Goal: Task Accomplishment & Management: Manage account settings

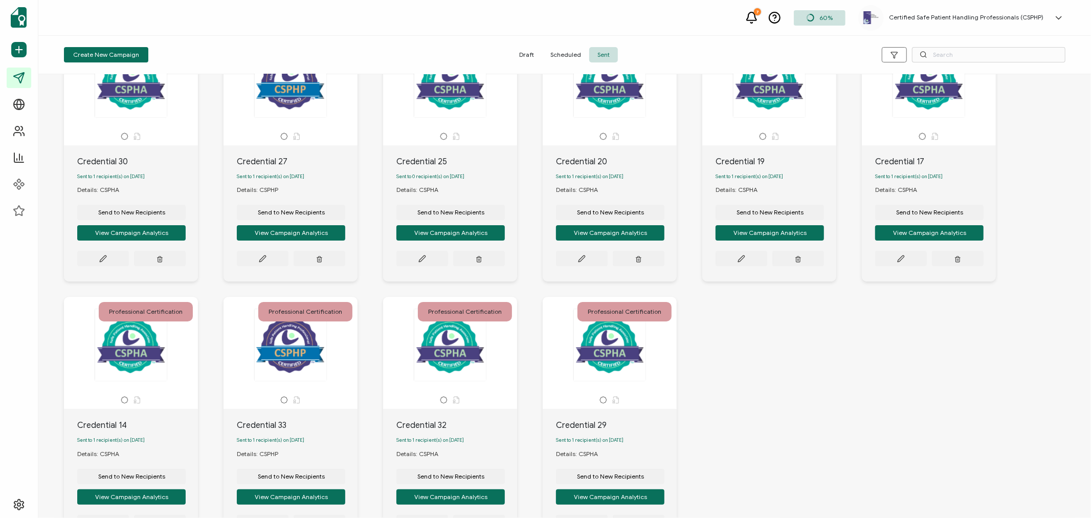
scroll to position [162, 0]
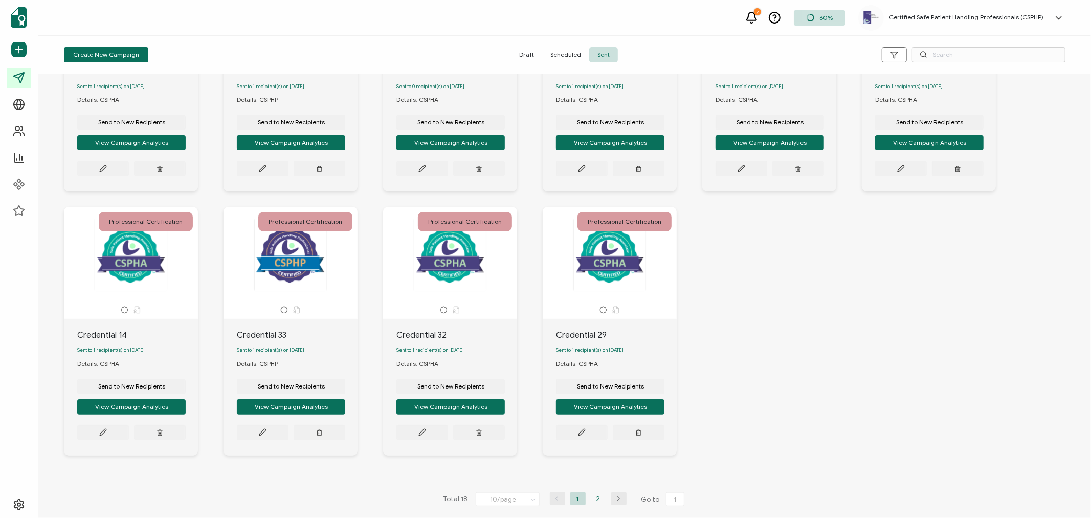
click at [596, 500] on li "2" at bounding box center [598, 498] width 15 height 13
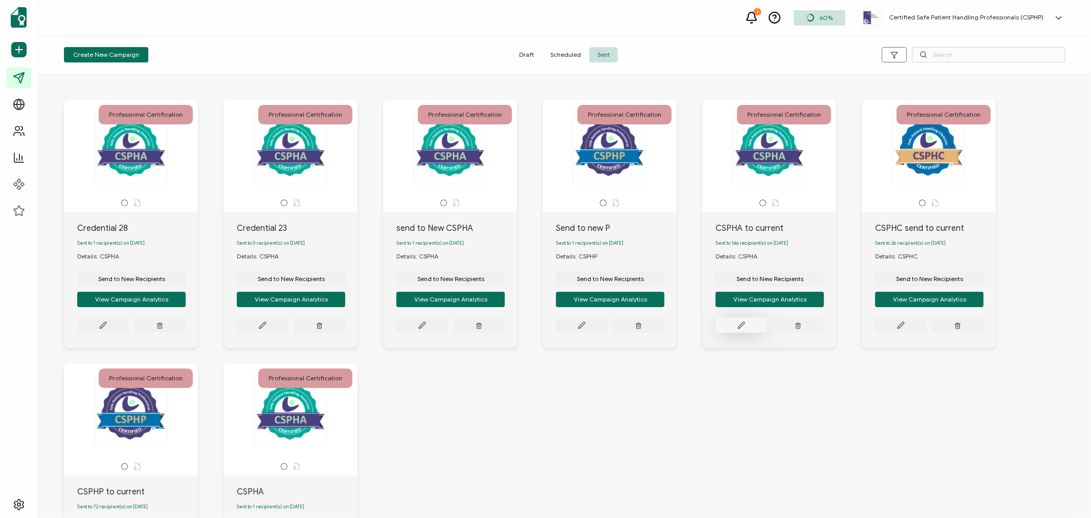
click at [743, 326] on icon at bounding box center [742, 325] width 8 height 8
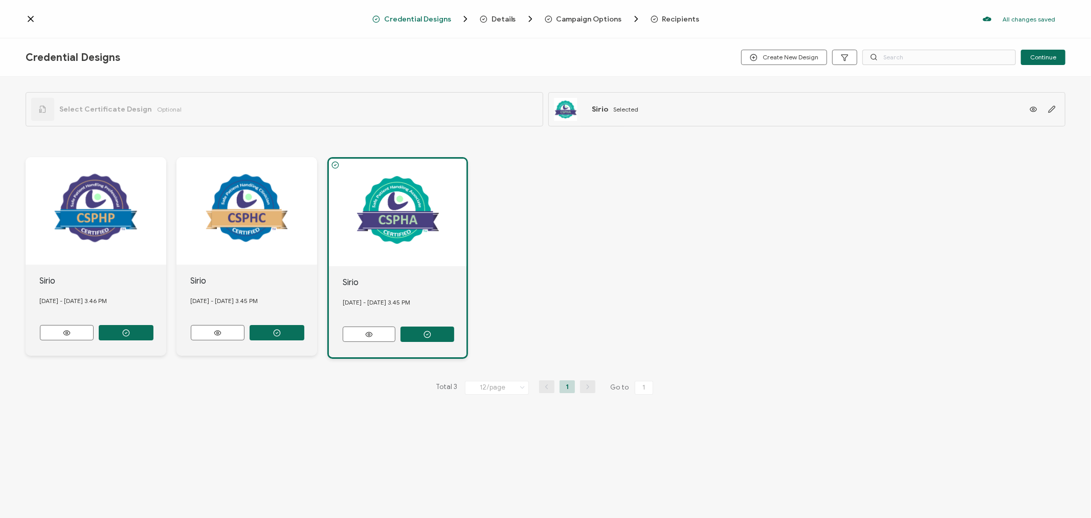
click at [671, 17] on span "Recipients" at bounding box center [681, 19] width 37 height 8
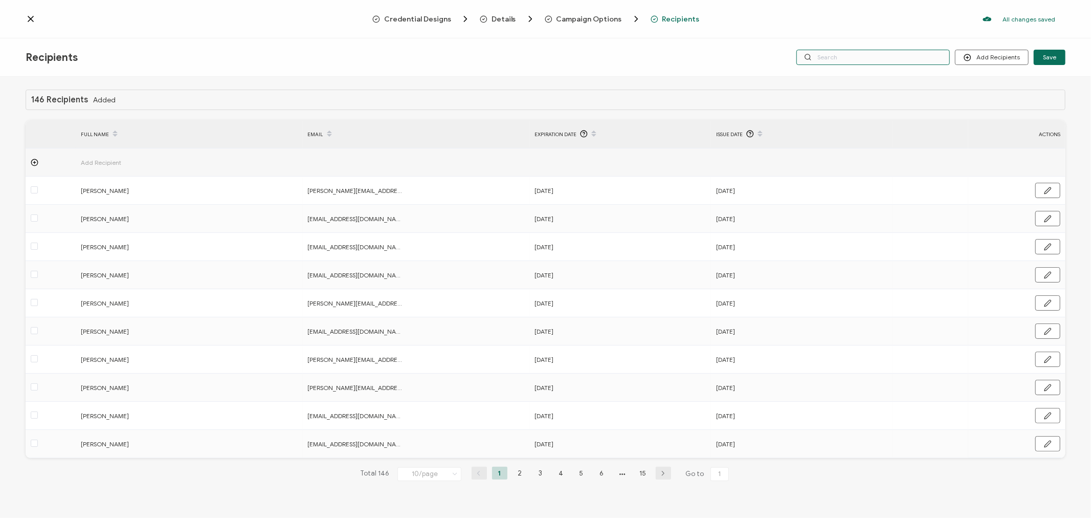
click at [862, 57] on input "text" at bounding box center [873, 57] width 153 height 15
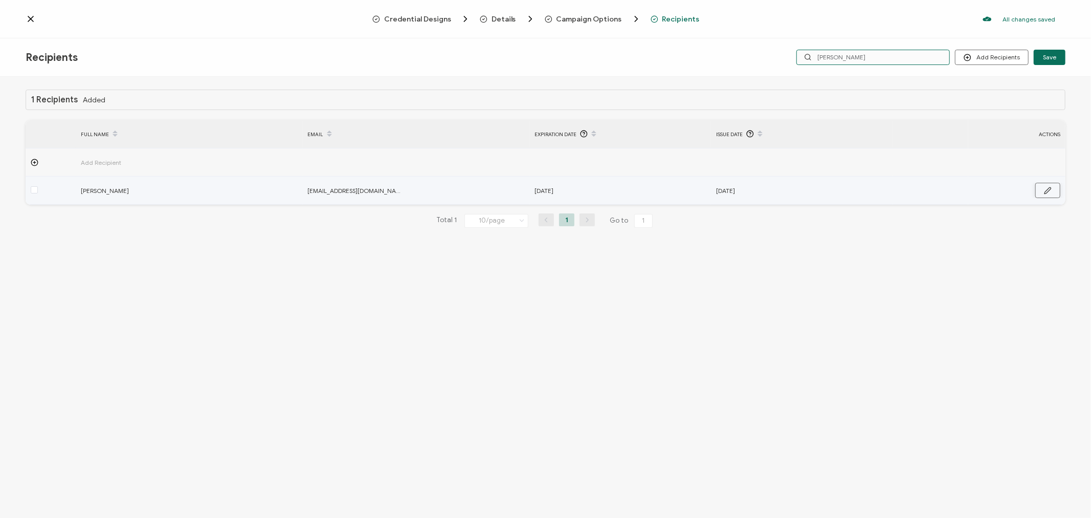
type input "barden"
click at [1060, 190] on button "button" at bounding box center [1048, 190] width 25 height 15
click at [572, 193] on input "September 30, 2025" at bounding box center [580, 191] width 90 height 16
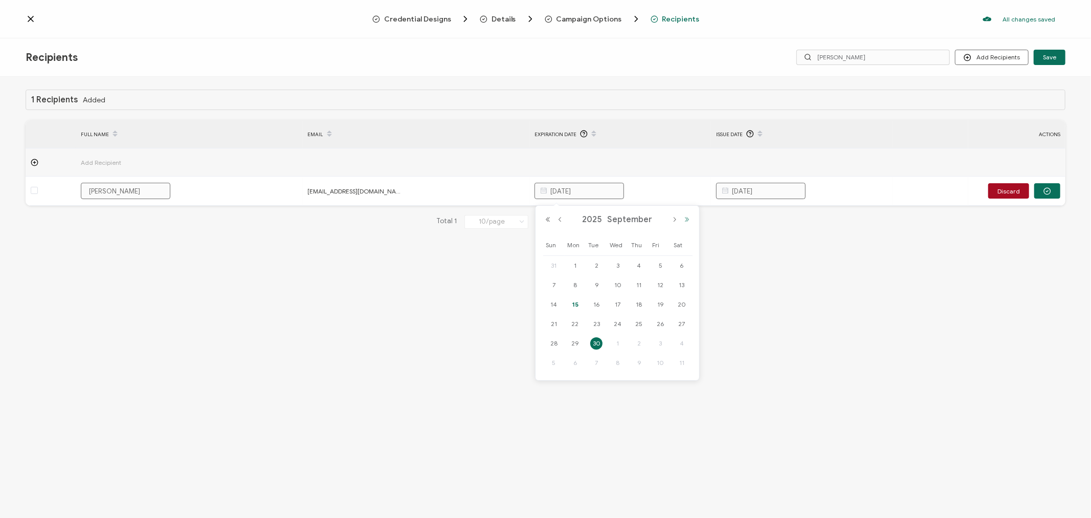
click at [688, 220] on button "Next Year" at bounding box center [687, 219] width 12 height 7
click at [618, 343] on span "30" at bounding box center [618, 343] width 12 height 12
type input "September 30, 2026"
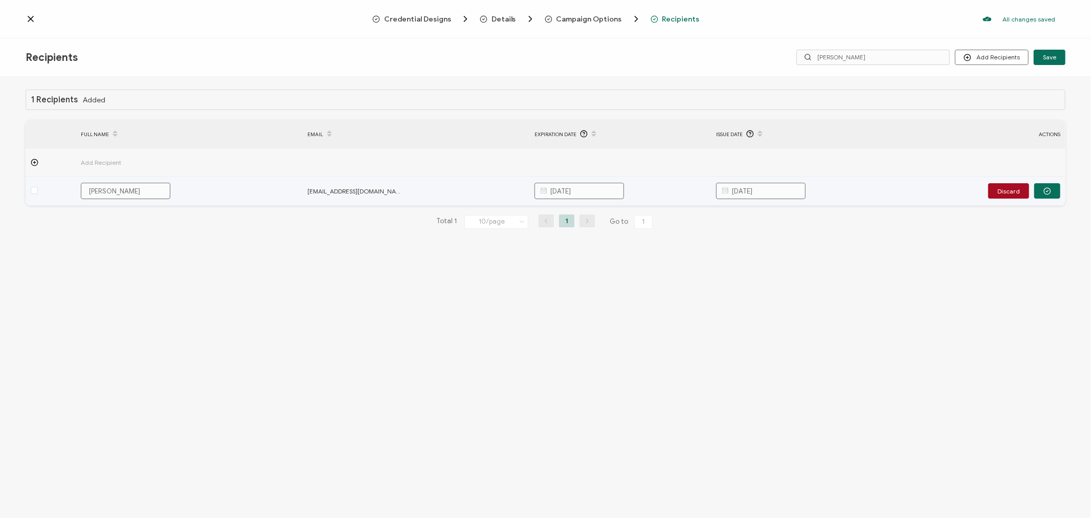
click at [786, 190] on input "March 19, 2025" at bounding box center [761, 191] width 90 height 16
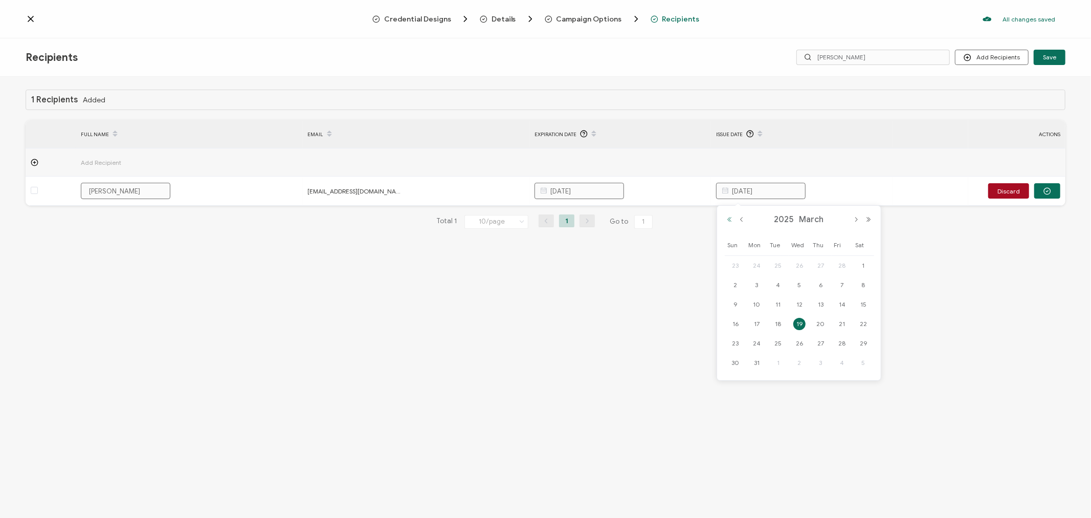
click at [727, 217] on button "Previous Year" at bounding box center [729, 219] width 12 height 7
click at [856, 217] on button "Next Month" at bounding box center [856, 219] width 12 height 7
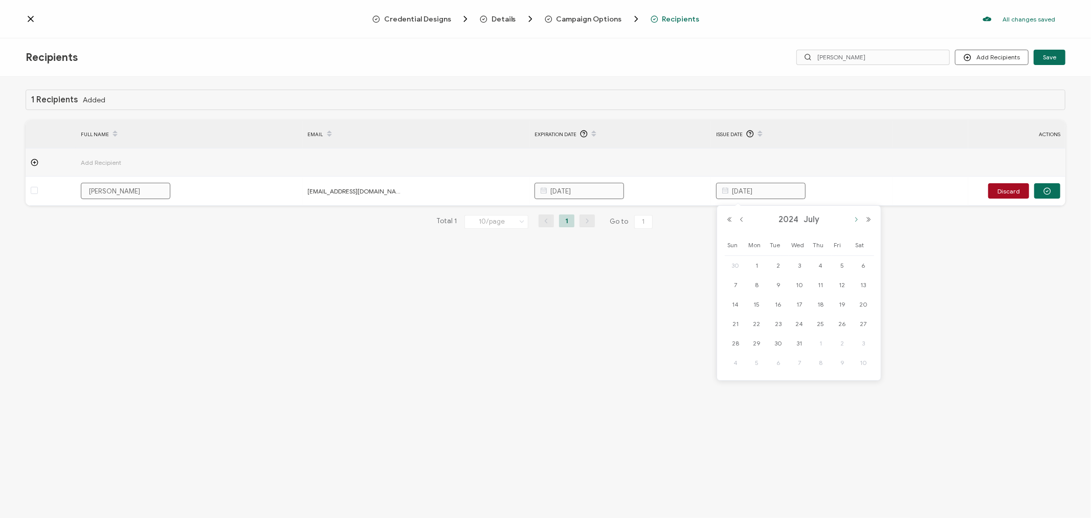
click at [856, 217] on button "Next Month" at bounding box center [856, 219] width 12 height 7
click at [796, 323] on span "18" at bounding box center [800, 324] width 12 height 12
type input "September 18, 2024"
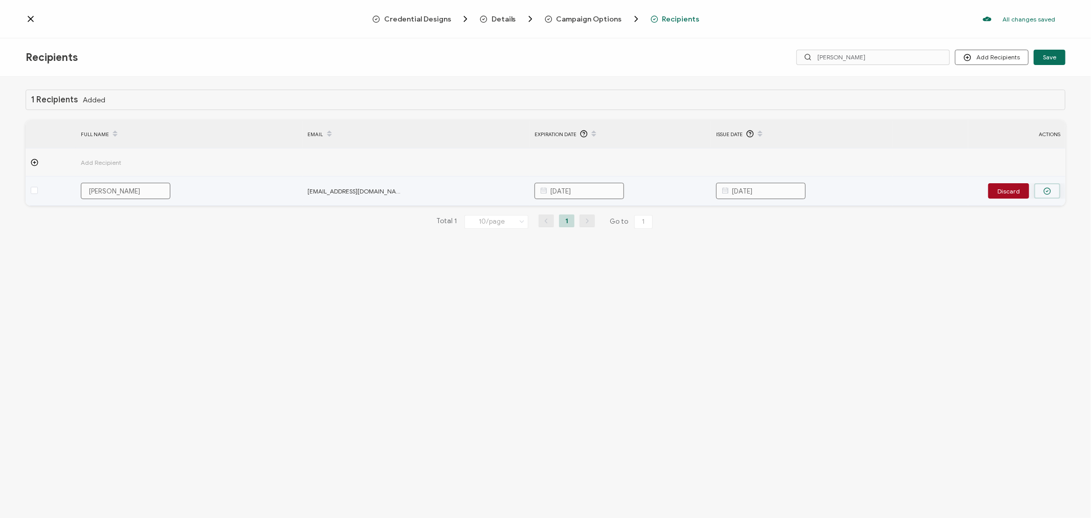
click at [1043, 189] on button "button" at bounding box center [1048, 190] width 26 height 15
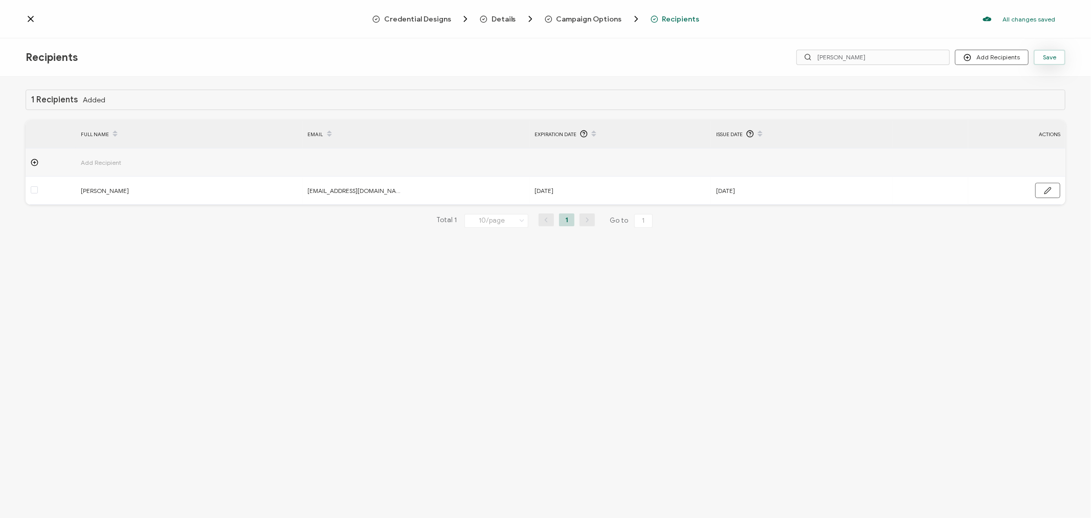
click at [1065, 55] on button "Save" at bounding box center [1050, 57] width 32 height 15
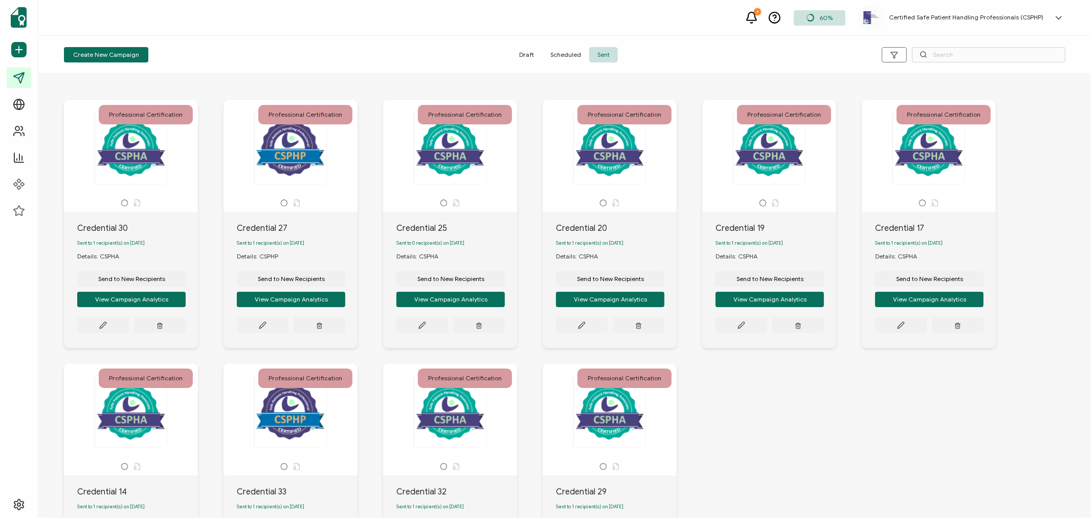
click at [930, 14] on h5 "Certified Safe Patient Handling Professionals (CSPHP)" at bounding box center [966, 17] width 155 height 7
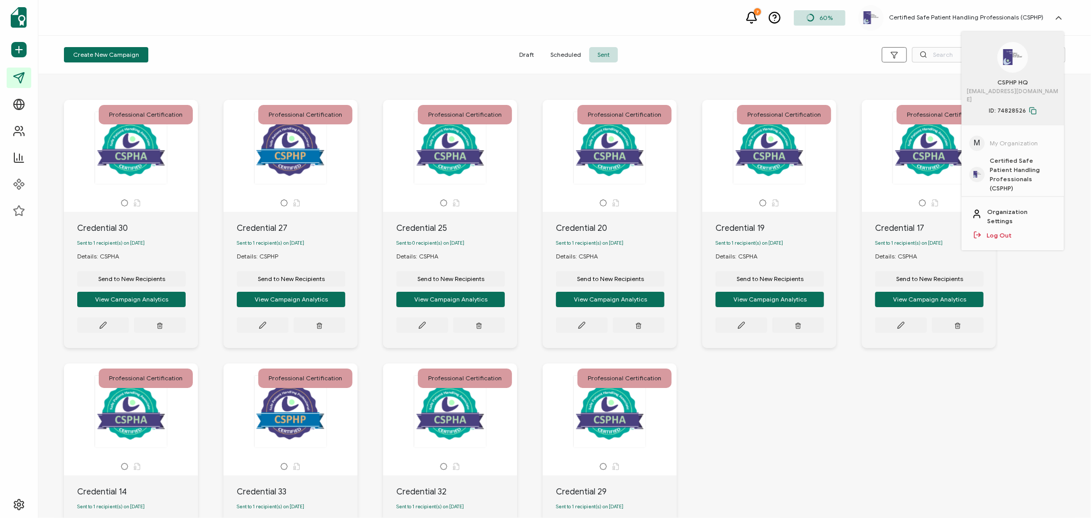
click at [1001, 231] on link "Log Out" at bounding box center [999, 235] width 25 height 9
